Goal: Entertainment & Leisure: Browse casually

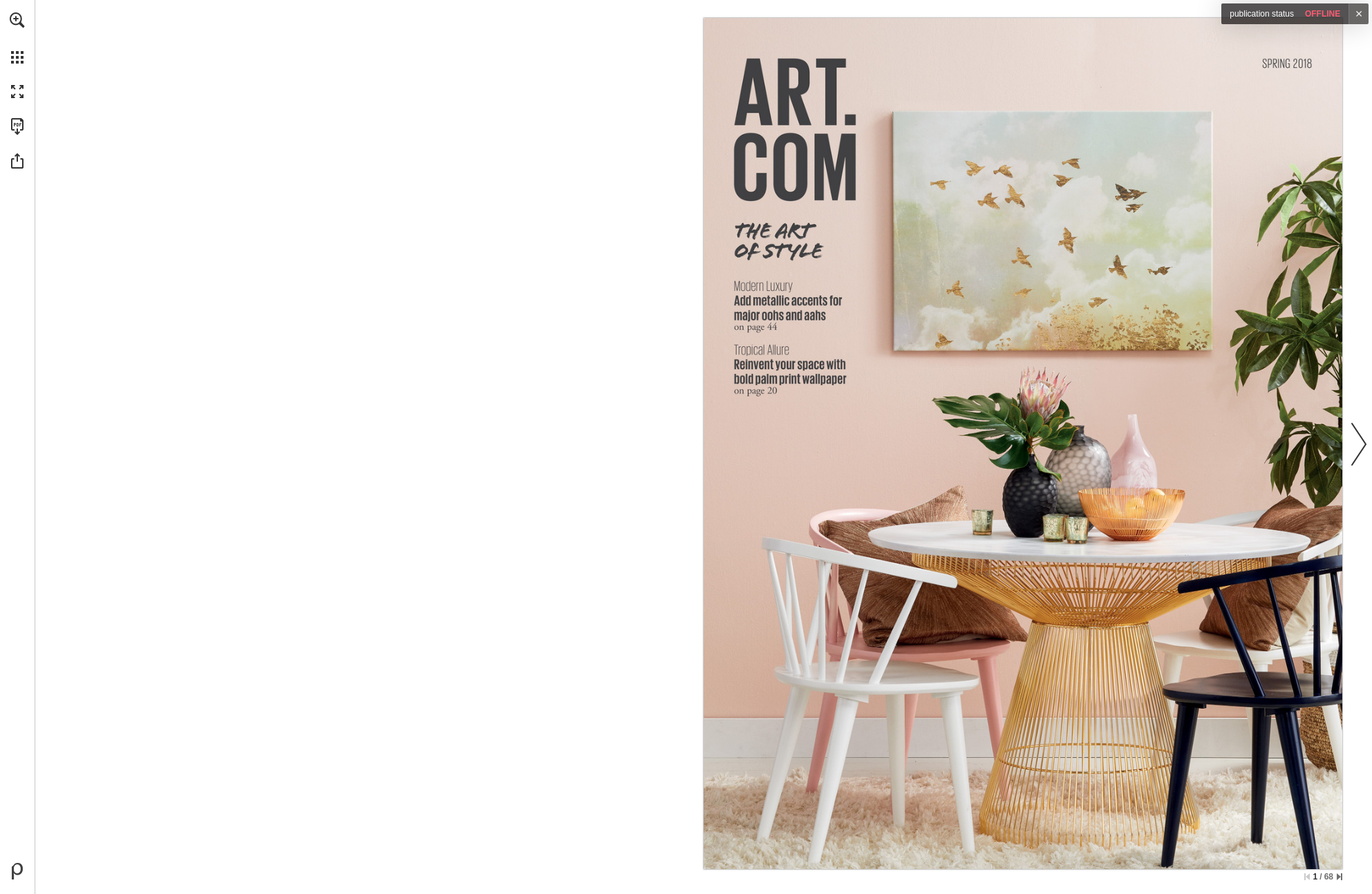
click at [1359, 449] on link "Next page" at bounding box center [1359, 444] width 31 height 846
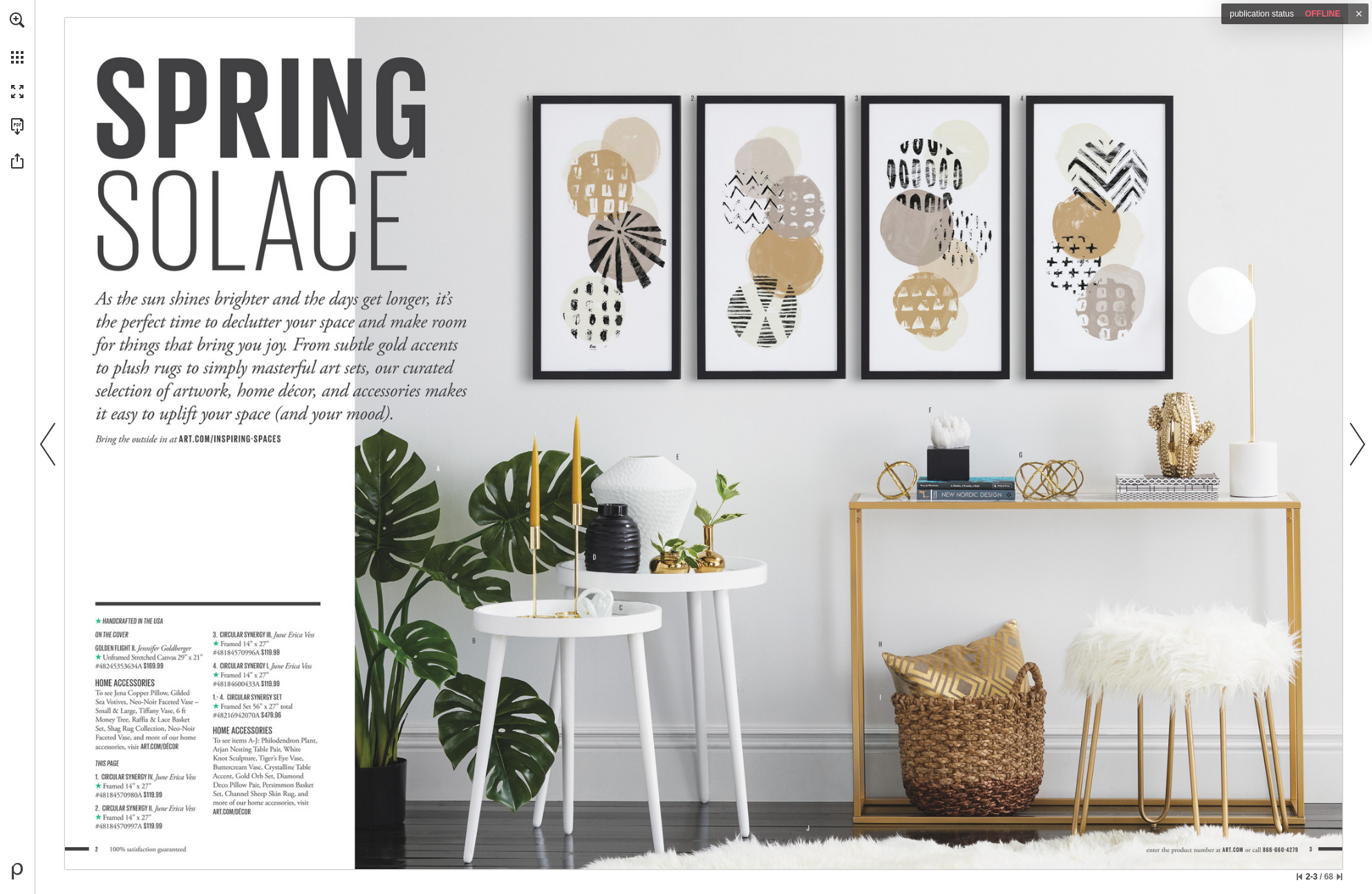
click at [46, 448] on link "Previous page" at bounding box center [49, 444] width 31 height 846
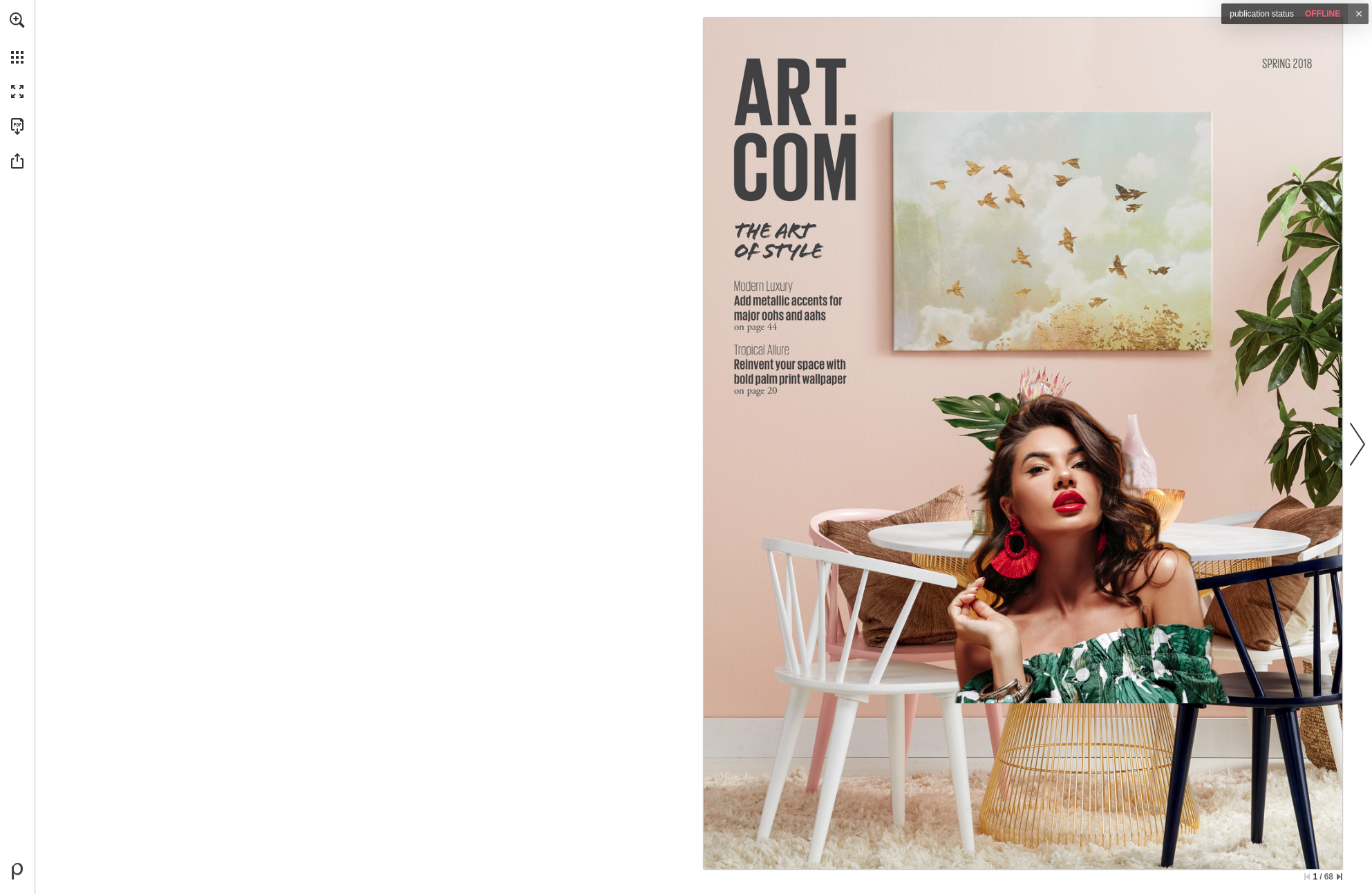
drag, startPoint x: 1046, startPoint y: 279, endPoint x: 1022, endPoint y: 248, distance: 39.2
click at [1022, 248] on nav "Publication Content - Ventura - art-com-spring-2018-catalog" at bounding box center [1022, 444] width 639 height 852
click at [1045, 280] on nav "Publication Content - Ventura - art-com-spring-2018-catalog" at bounding box center [1022, 444] width 639 height 852
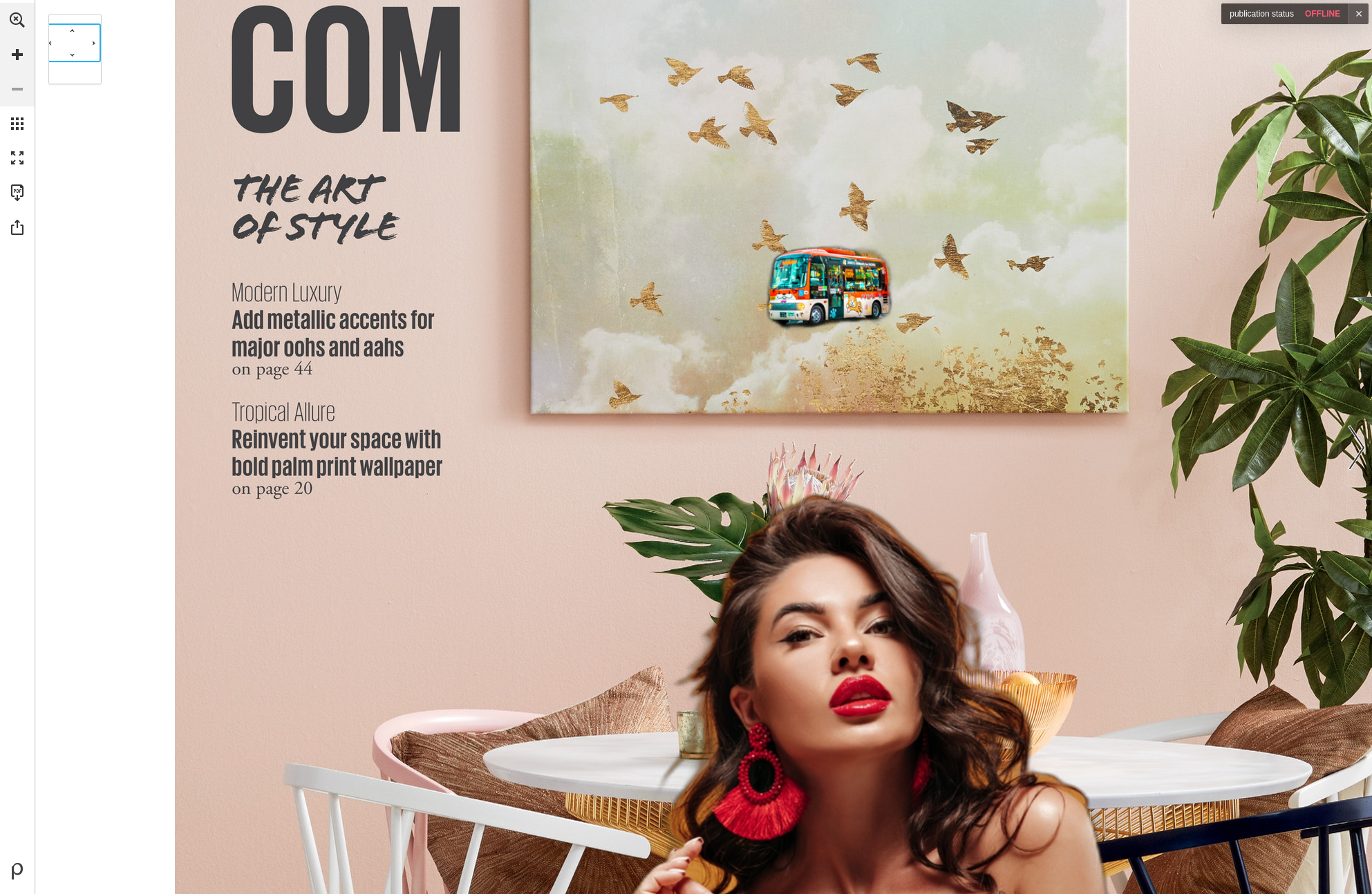
click at [821, 284] on nav "Publication Content - Ventura - art-com-spring-2018-catalog" at bounding box center [773, 587] width 1197 height 1596
